Goal: Task Accomplishment & Management: Manage account settings

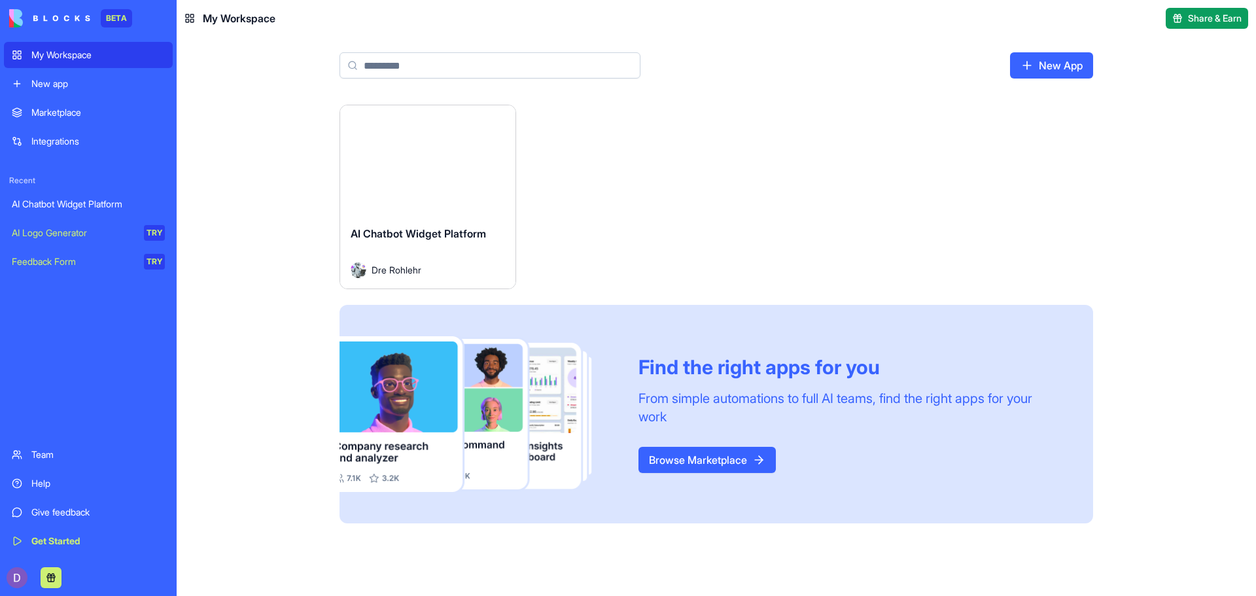
click at [429, 169] on button "Launch" at bounding box center [428, 160] width 98 height 26
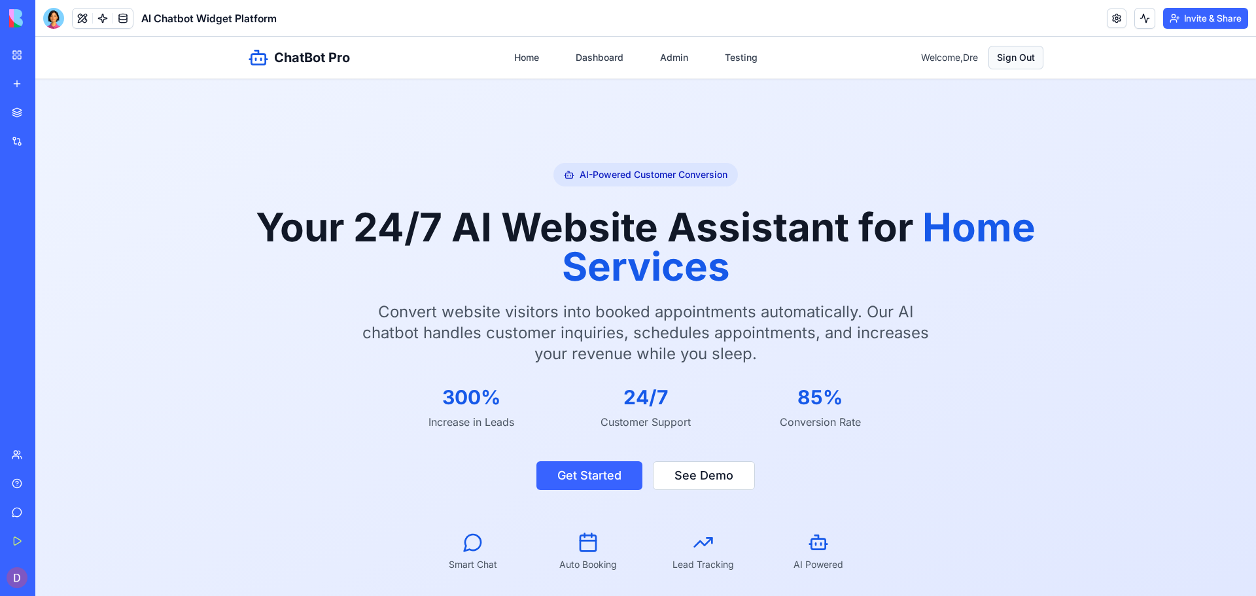
click at [1020, 60] on button "Sign Out" at bounding box center [1016, 58] width 55 height 24
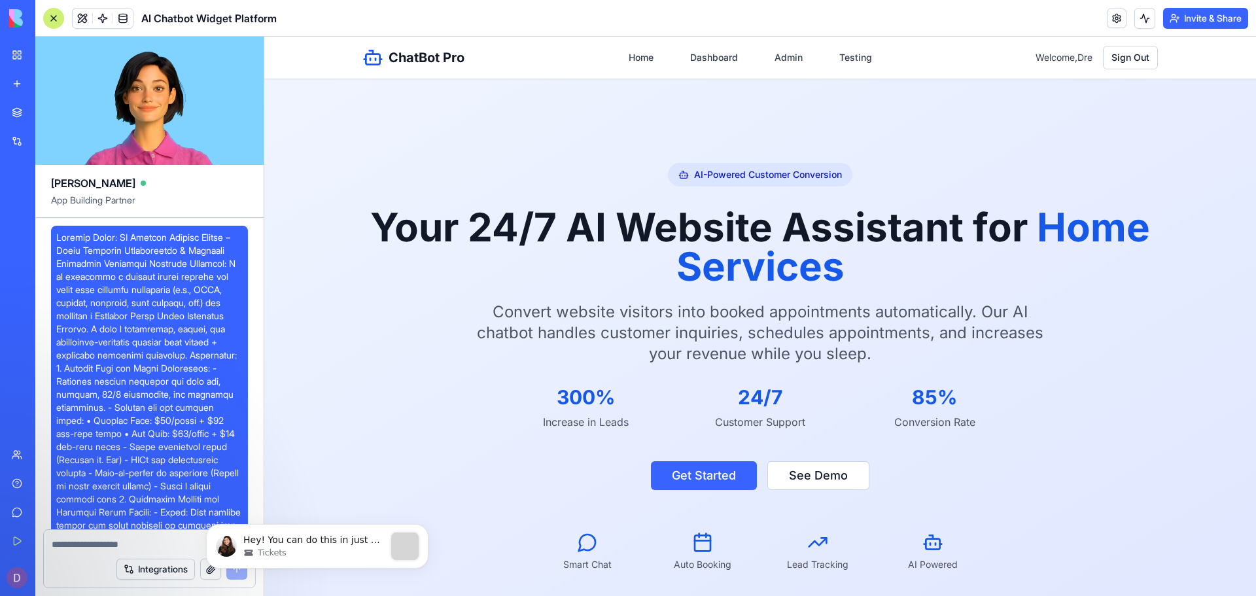
scroll to position [64051, 0]
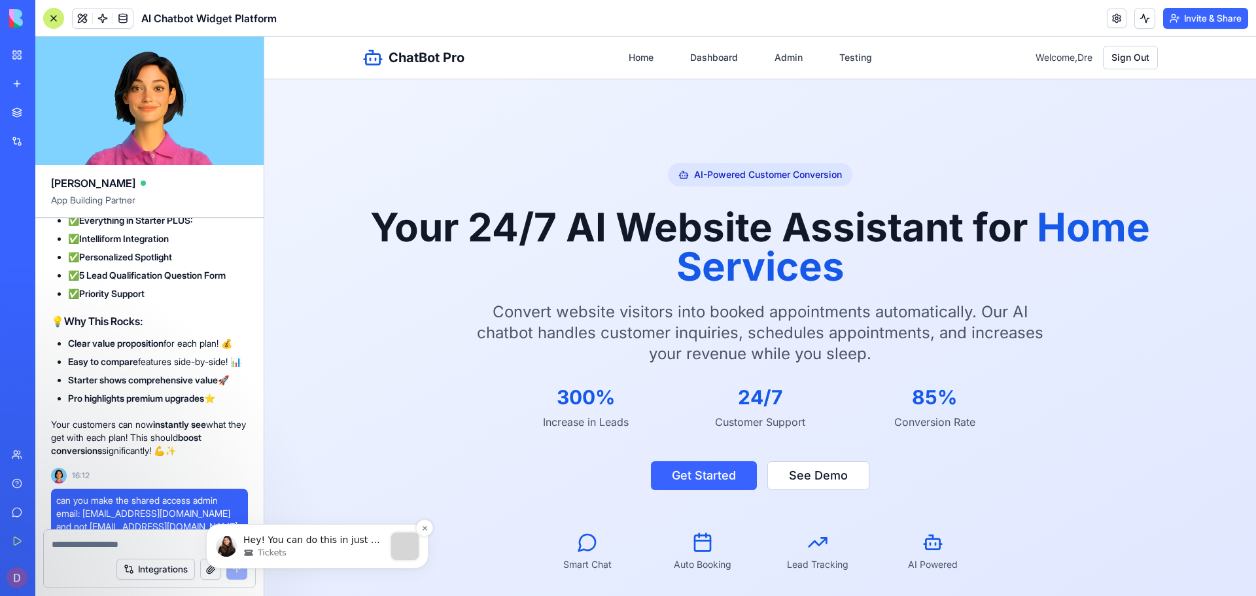
click at [347, 539] on p "Hey! You can do this in just a few steps: 1. Go to the ‘Invite &amp; Share’ but…" at bounding box center [313, 540] width 141 height 13
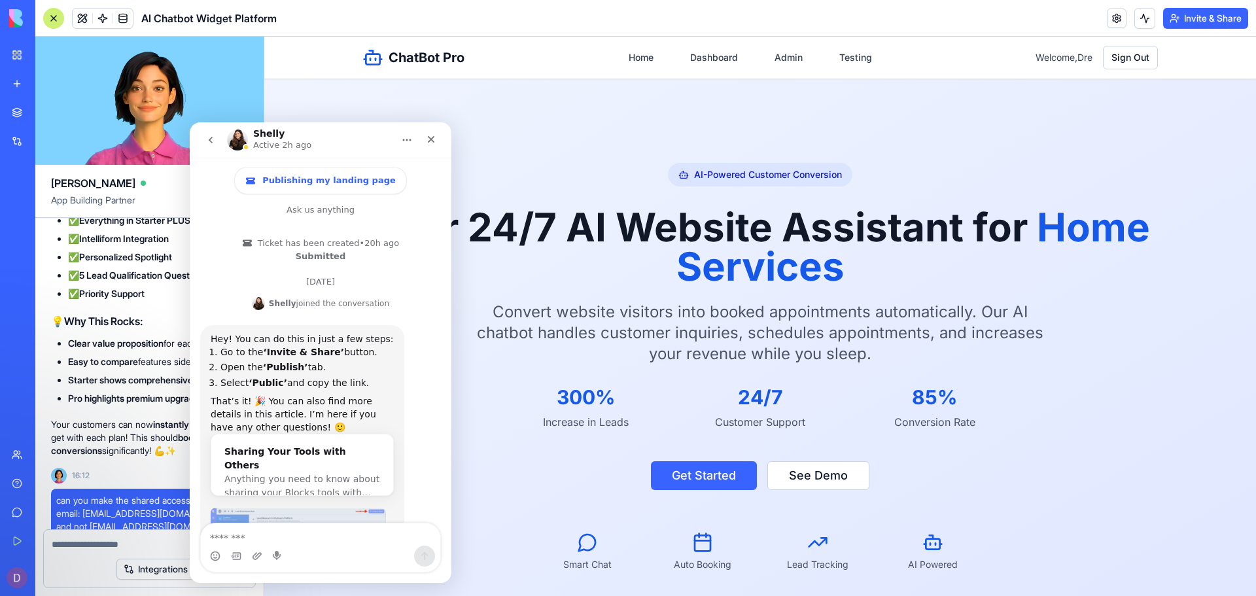
scroll to position [0, 0]
drag, startPoint x: 446, startPoint y: 435, endPoint x: 389, endPoint y: 421, distance: 58.7
click at [428, 139] on icon "Close" at bounding box center [431, 139] width 10 height 10
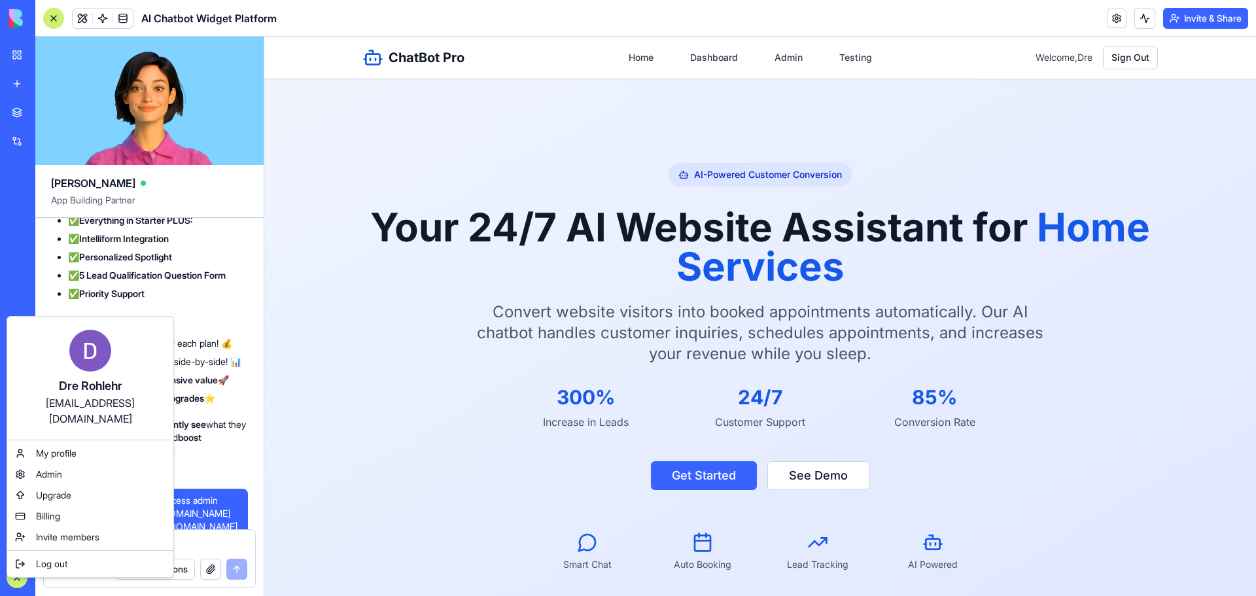
click at [488, 101] on html "BETA My Workspace New app Marketplace Integrations Recent AI Chatbot Widget Pla…" at bounding box center [628, 298] width 1256 height 596
